Goal: Information Seeking & Learning: Find specific fact

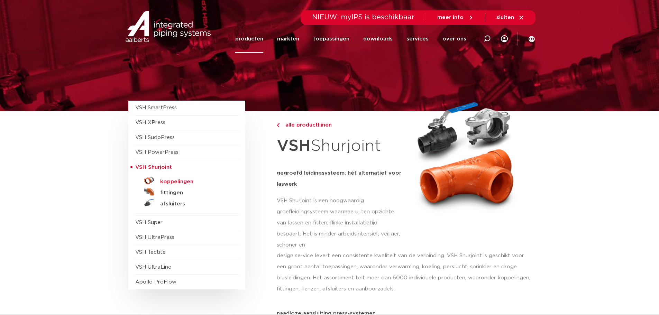
click at [172, 183] on h5 "koppelingen" at bounding box center [194, 182] width 68 height 6
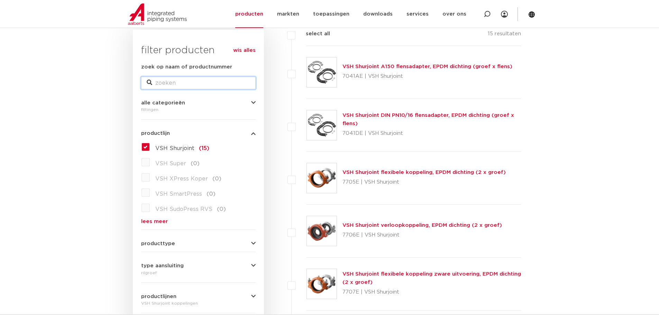
click at [180, 89] on input "zoek op naam of productnummer" at bounding box center [198, 83] width 114 height 12
paste input "1110L0045001"
type input "1110L0045001"
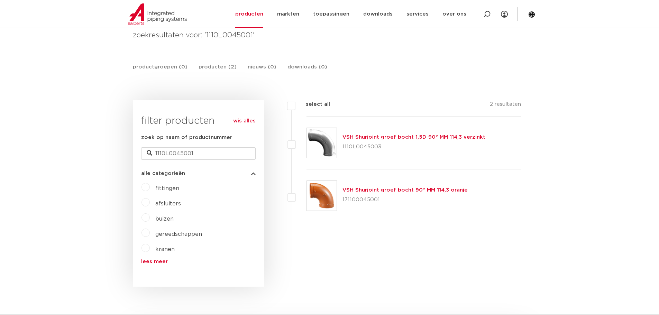
click at [394, 189] on link "VSH Shurjoint groef bocht 90° MM 114,3 oranje" at bounding box center [404, 189] width 125 height 5
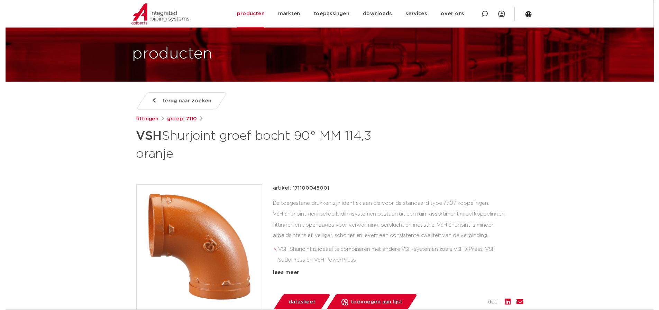
scroll to position [207, 0]
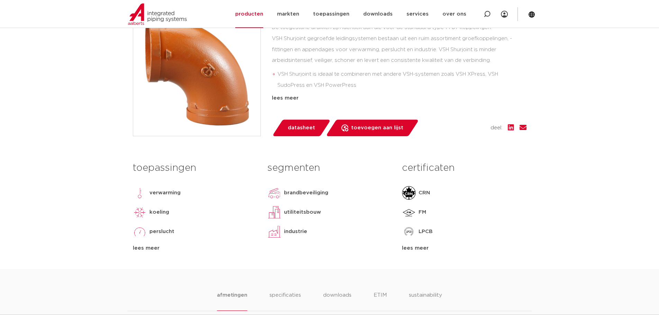
click at [305, 127] on span "datasheet" at bounding box center [301, 127] width 27 height 11
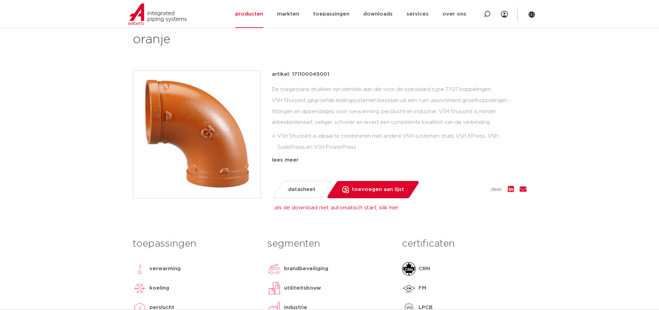
scroll to position [0, 0]
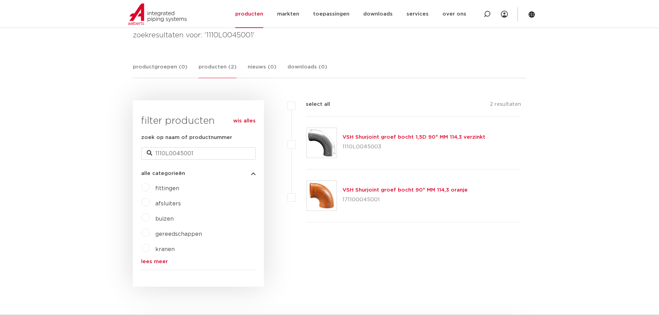
click at [369, 136] on link "VSH Shurjoint groef bocht 1,5D 90° MM 114,3 verzinkt" at bounding box center [413, 136] width 143 height 5
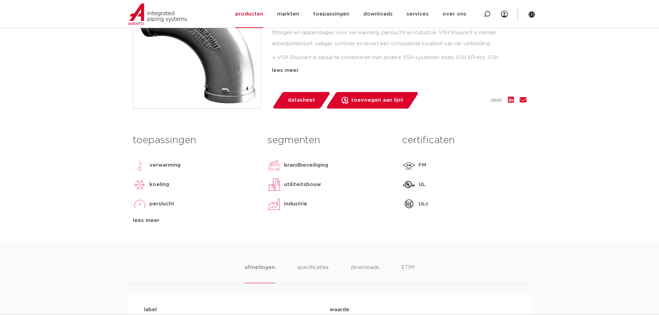
scroll to position [358, 0]
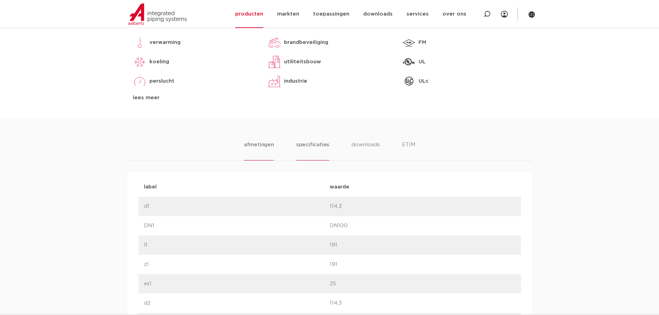
click at [319, 145] on li "specificaties" at bounding box center [312, 151] width 33 height 20
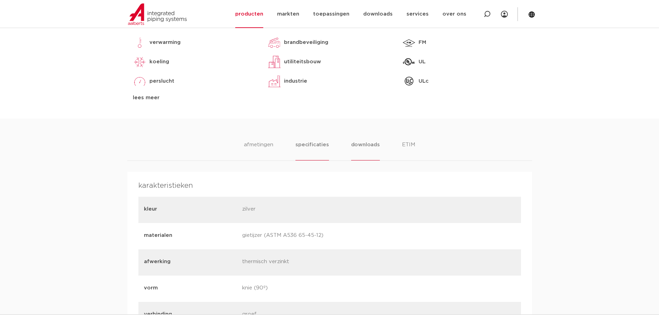
click at [359, 146] on li "downloads" at bounding box center [365, 151] width 29 height 20
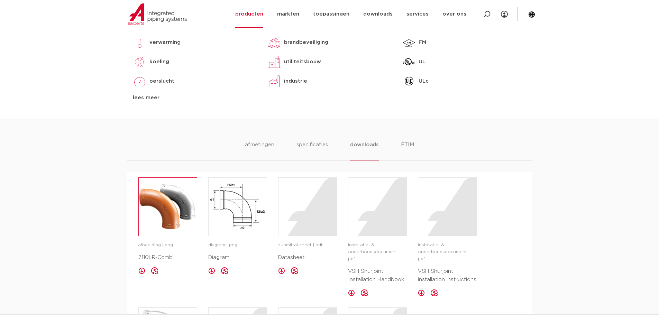
click at [168, 217] on img at bounding box center [168, 207] width 58 height 58
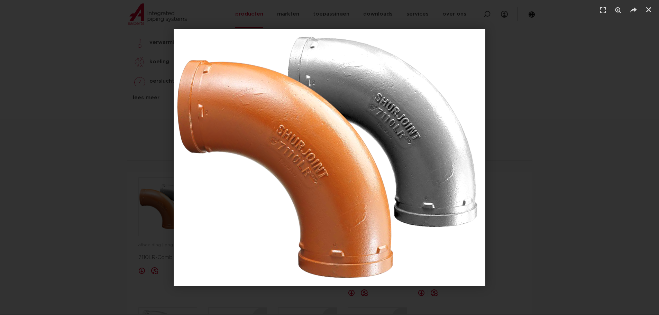
click at [81, 156] on div "1 / 1" at bounding box center [329, 157] width 610 height 267
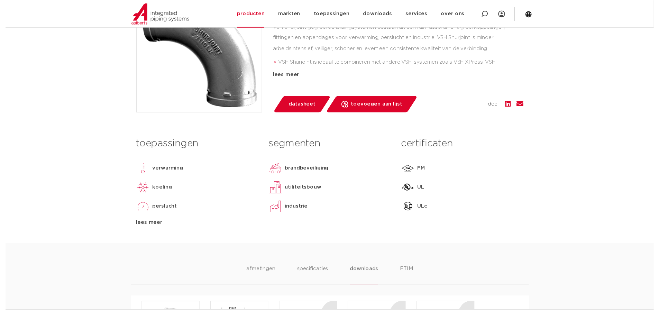
scroll to position [150, 0]
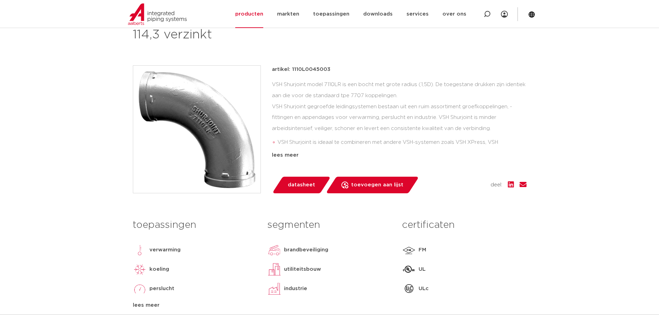
click at [298, 182] on span "datasheet" at bounding box center [301, 184] width 27 height 11
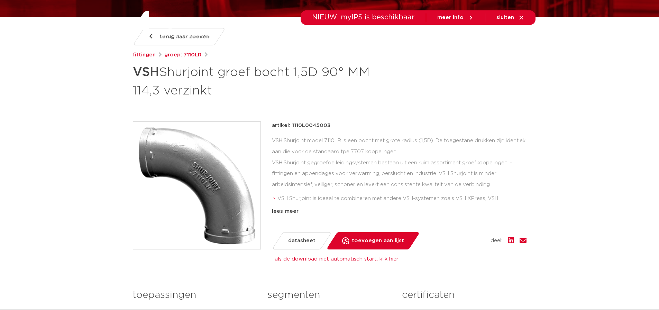
scroll to position [0, 0]
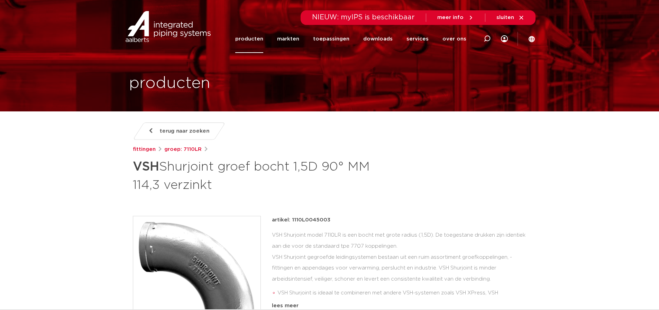
click at [161, 129] on span "terug naar zoeken" at bounding box center [184, 131] width 49 height 11
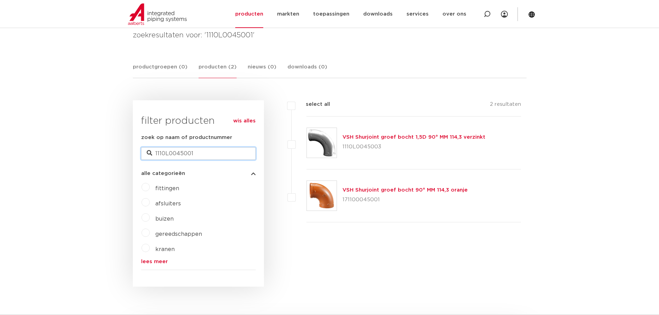
drag, startPoint x: 201, startPoint y: 152, endPoint x: 169, endPoint y: 160, distance: 32.9
click at [169, 160] on form "zoek op naam of productnummer 1110L0045001 alle categorieën fittingen afsluiter…" at bounding box center [198, 201] width 114 height 137
type input "1110L"
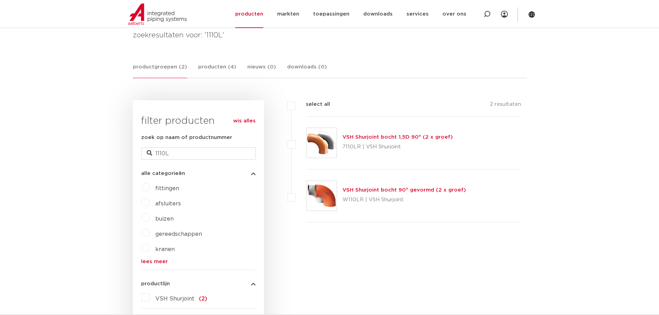
click at [361, 138] on link "VSH Shurjoint bocht 1,5D 90° (2 x groef)" at bounding box center [397, 136] width 110 height 5
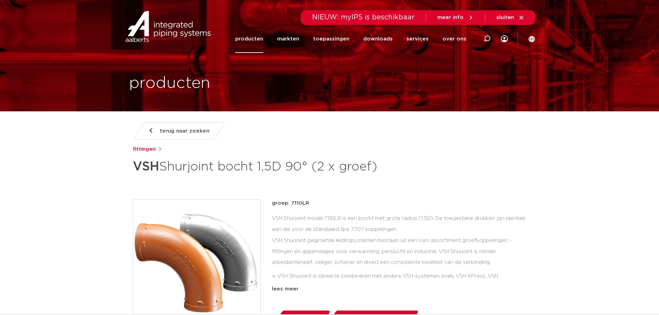
click at [177, 133] on span "terug naar zoeken" at bounding box center [184, 131] width 49 height 11
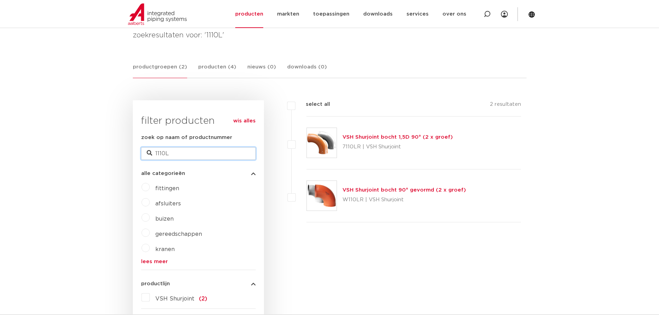
drag, startPoint x: 197, startPoint y: 154, endPoint x: 130, endPoint y: 147, distance: 67.4
paste input "08991210004"
type input "108991210004"
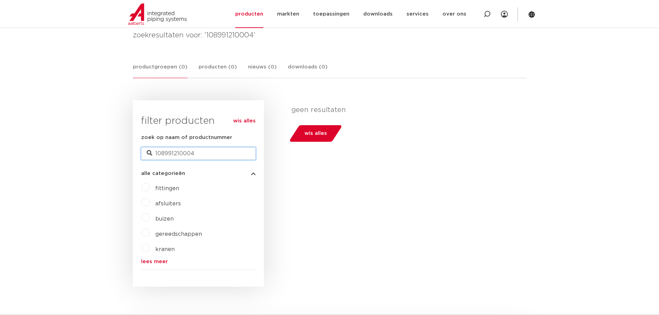
drag, startPoint x: 210, startPoint y: 155, endPoint x: 121, endPoint y: 151, distance: 88.6
click at [123, 152] on body "Zoeken NIEUW: myIPS is beschikbaar meer info sluiten producten markten toepassi…" at bounding box center [329, 292] width 659 height 793
paste input "SS-723"
type input "SS-723"
drag, startPoint x: 190, startPoint y: 150, endPoint x: 190, endPoint y: 154, distance: 4.5
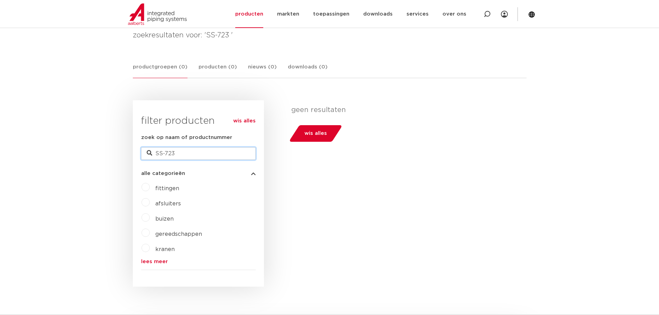
click at [190, 153] on input "SS-723" at bounding box center [198, 153] width 114 height 12
type input "SS-723"
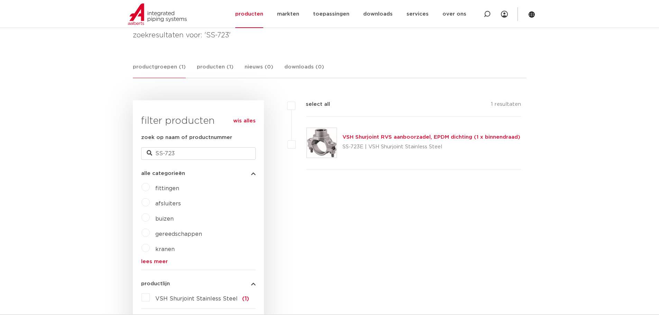
click at [376, 137] on link "VSH Shurjoint RVS aanboorzadel, EPDM dichting (1 x binnendraad)" at bounding box center [431, 136] width 178 height 5
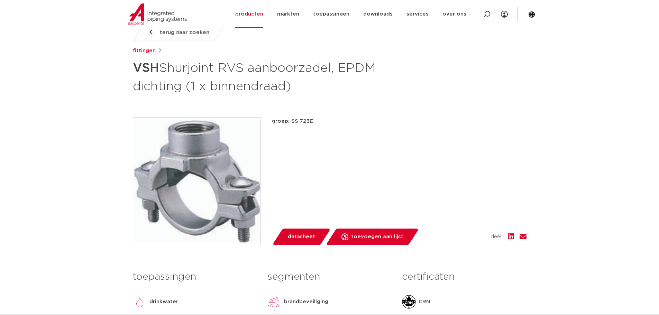
scroll to position [242, 0]
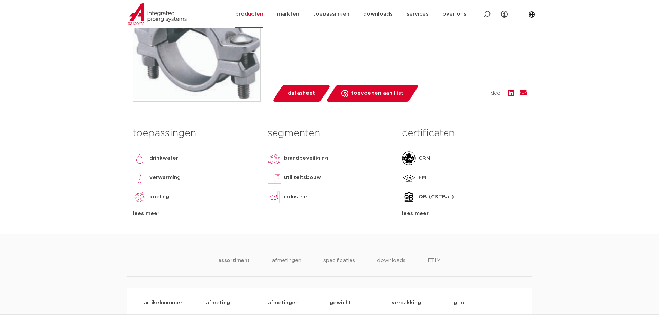
click at [419, 214] on div "lees meer" at bounding box center [464, 214] width 124 height 8
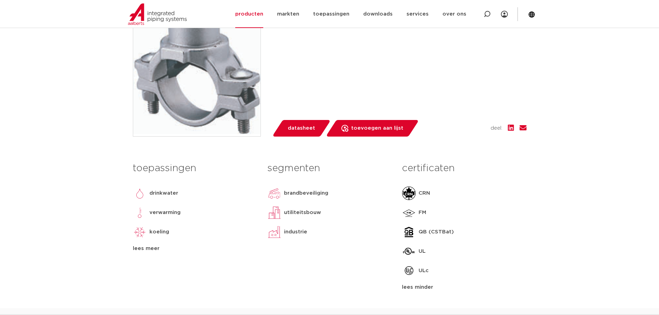
scroll to position [207, 0]
